Goal: Task Accomplishment & Management: Manage account settings

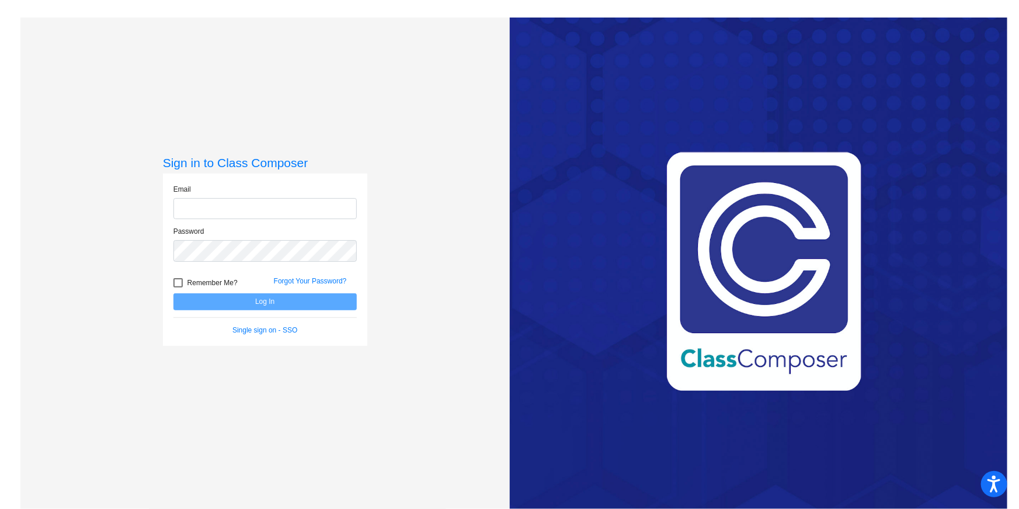
type input "[EMAIL_ADDRESS][DOMAIN_NAME]"
click at [277, 308] on button "Log In" at bounding box center [264, 301] width 183 height 17
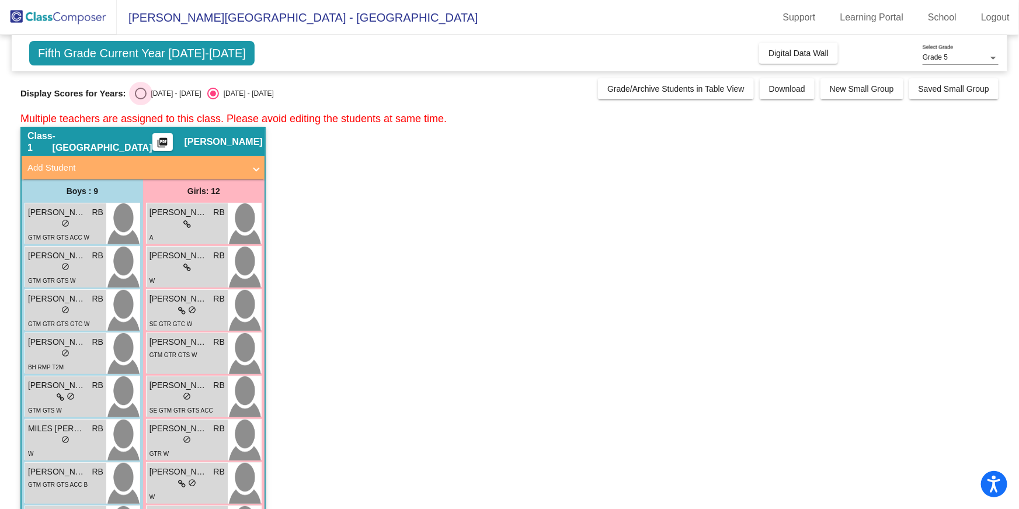
click at [138, 94] on div "Select an option" at bounding box center [141, 94] width 12 height 12
click at [140, 99] on input "[DATE] - [DATE]" at bounding box center [140, 99] width 1 height 1
radio input "true"
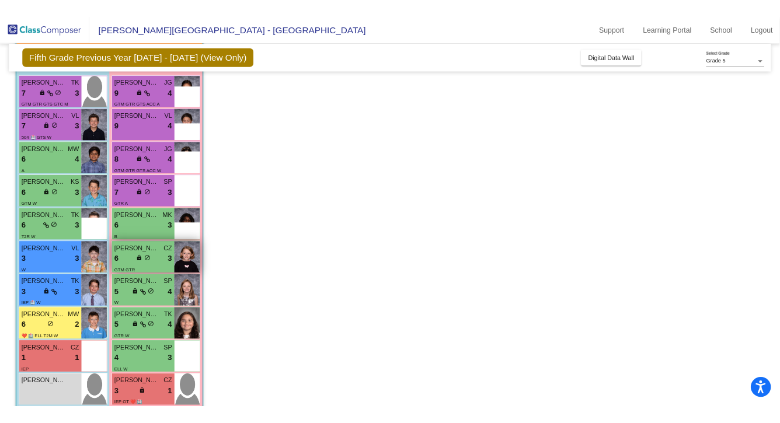
scroll to position [1387, 0]
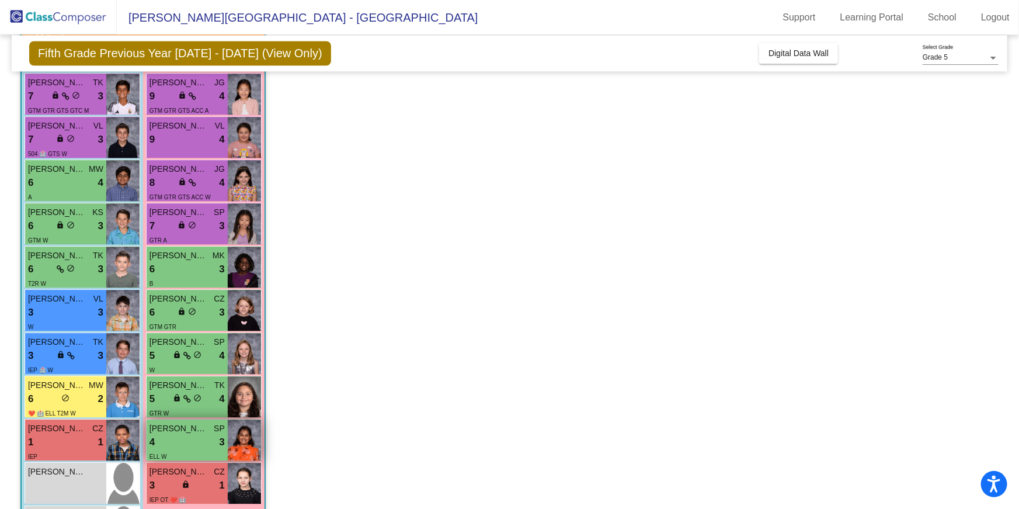
click at [244, 449] on img at bounding box center [244, 439] width 33 height 41
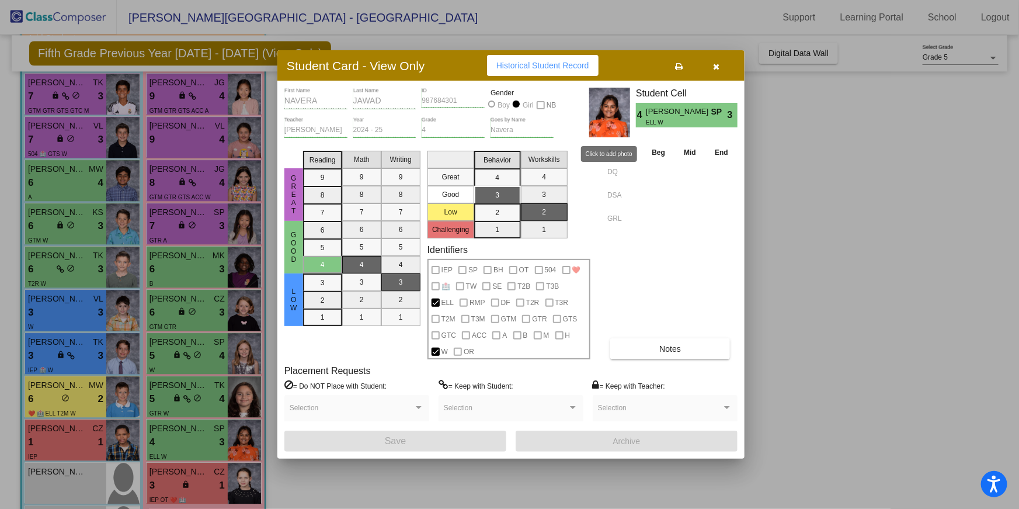
click at [615, 106] on img at bounding box center [609, 113] width 41 height 50
click at [720, 71] on button "button" at bounding box center [716, 65] width 37 height 21
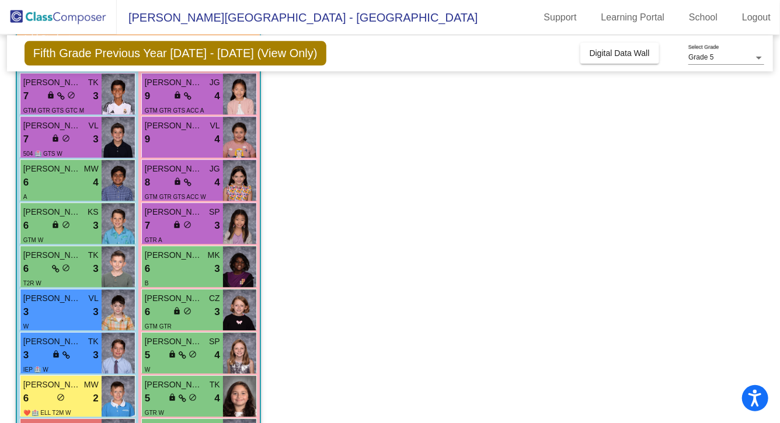
click at [562, 249] on app-classroom "Class 3 - Kilkenney picture_as_pdf [PERSON_NAME] Add Student First Name Last Na…" at bounding box center [390, 282] width 749 height 570
